Goal: Information Seeking & Learning: Find specific fact

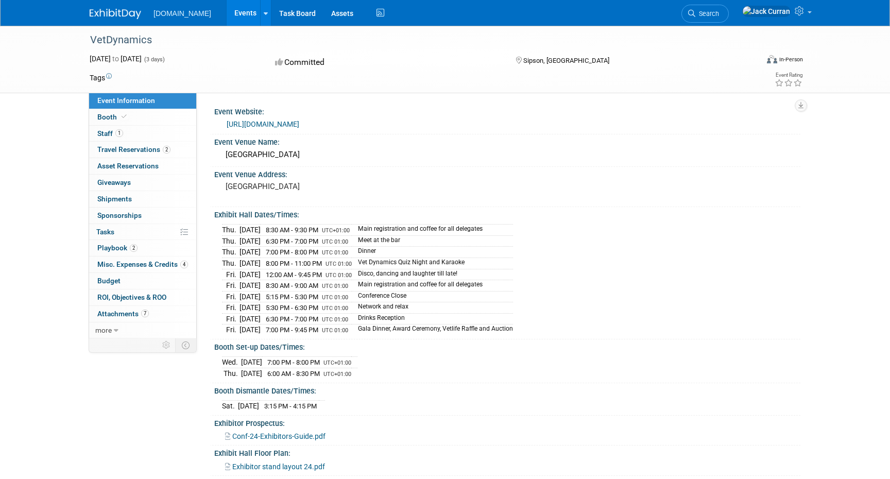
click at [227, 11] on link "Events" at bounding box center [246, 13] width 38 height 26
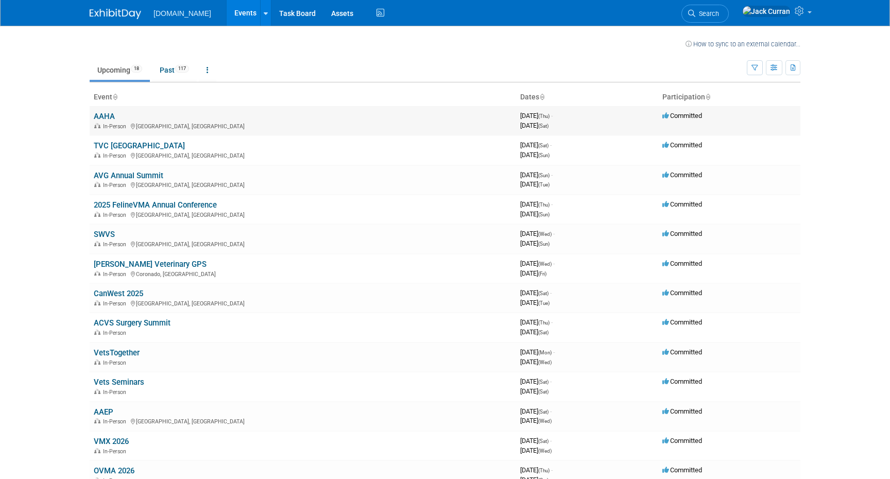
click at [107, 117] on link "AAHA" at bounding box center [104, 116] width 21 height 9
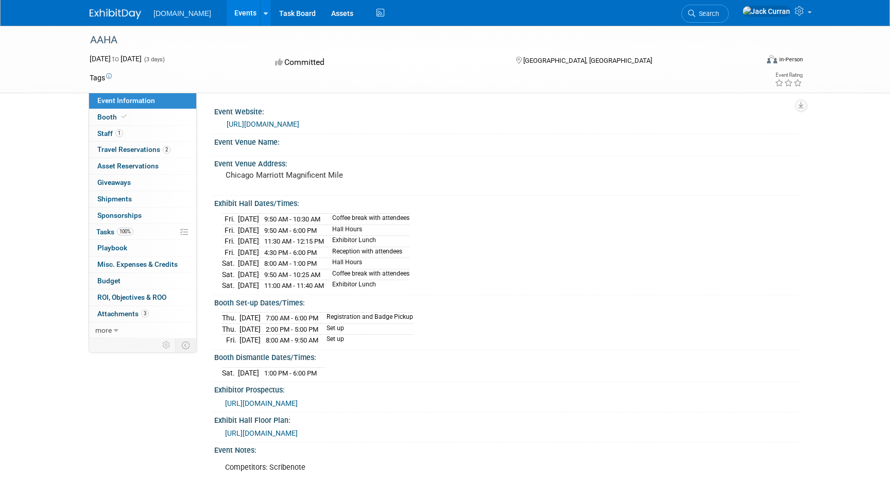
click at [292, 125] on link "https://ams.aaha.org/eweb/DynamicPage.aspx?WebCode=LoginRequired&expires=yes&Si…" at bounding box center [263, 124] width 73 height 8
drag, startPoint x: 226, startPoint y: 176, endPoint x: 369, endPoint y: 176, distance: 143.1
click at [369, 176] on pre "Chicago Marriott Magnificent Mile" at bounding box center [336, 174] width 221 height 9
copy pre "Chicago Marriott Magnificent Mile"
drag, startPoint x: 224, startPoint y: 231, endPoint x: 345, endPoint y: 232, distance: 121.5
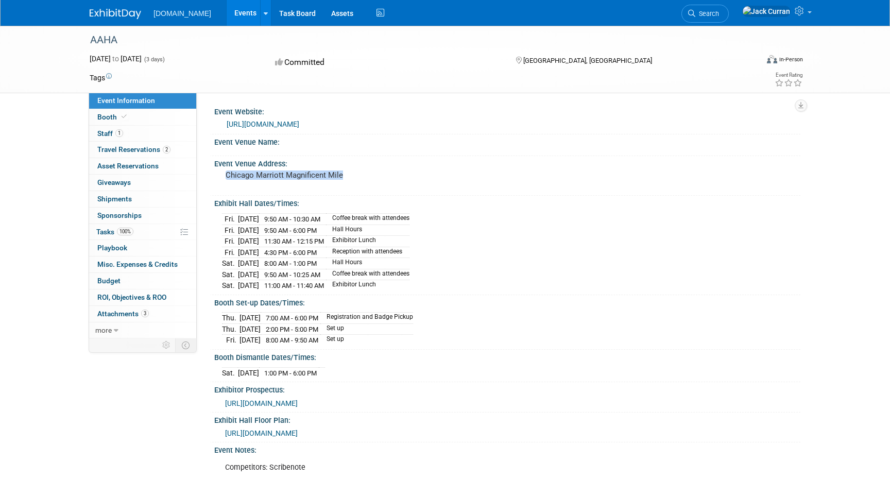
click at [345, 232] on tr "Fri. Sep 12, 2025 9:50 AM - 6:00 PM Hall Hours" at bounding box center [315, 229] width 187 height 11
copy tr "Fri. Sep 12, 2025 9:50 AM - 6:00 PM"
drag, startPoint x: 284, startPoint y: 263, endPoint x: 344, endPoint y: 257, distance: 60.6
click at [326, 258] on td "8:00 AM - 1:00 PM" at bounding box center [292, 263] width 67 height 11
copy span "8:00 AM - 1:00 PM"
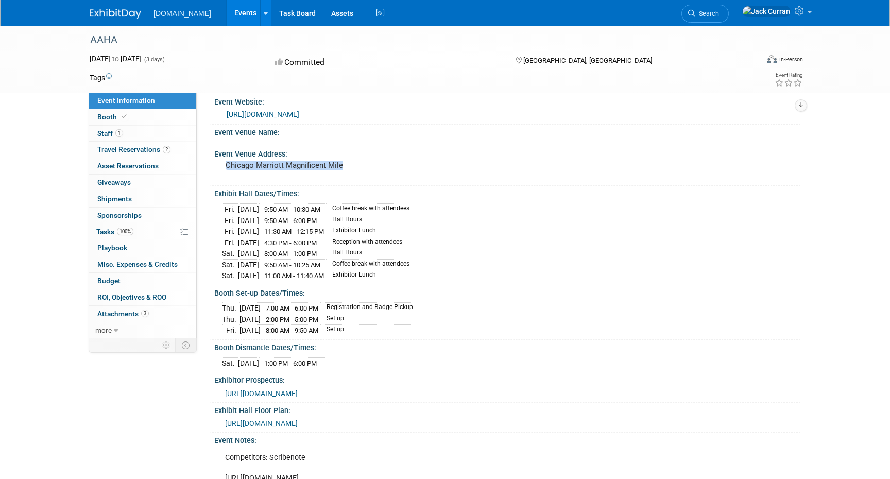
scroll to position [15, 0]
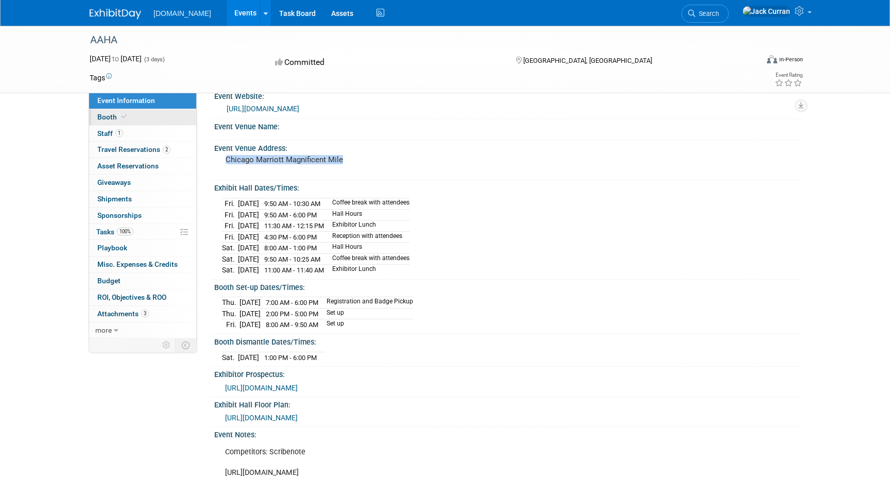
click at [135, 113] on link "Booth" at bounding box center [142, 117] width 107 height 16
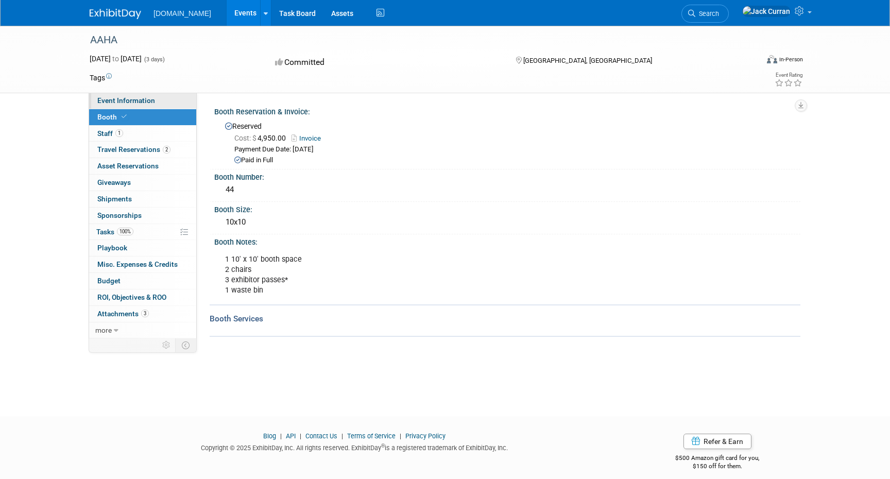
click at [136, 99] on span "Event Information" at bounding box center [126, 100] width 58 height 8
